Goal: Find specific page/section: Find specific page/section

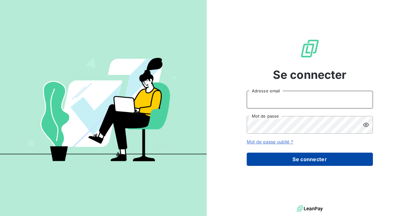
type input "admin@metenergiefrance"
click at [299, 156] on button "Se connecter" at bounding box center [310, 159] width 126 height 13
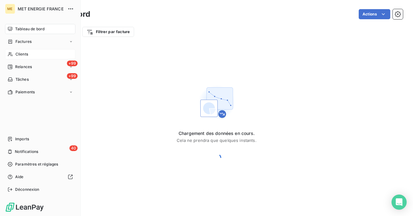
click at [15, 52] on div "Clients" at bounding box center [40, 54] width 70 height 10
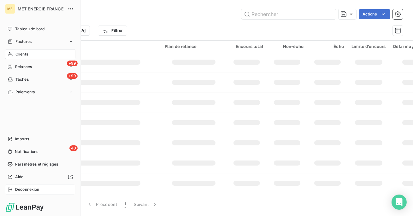
click at [11, 190] on icon at bounding box center [10, 189] width 5 height 5
